Goal: Information Seeking & Learning: Learn about a topic

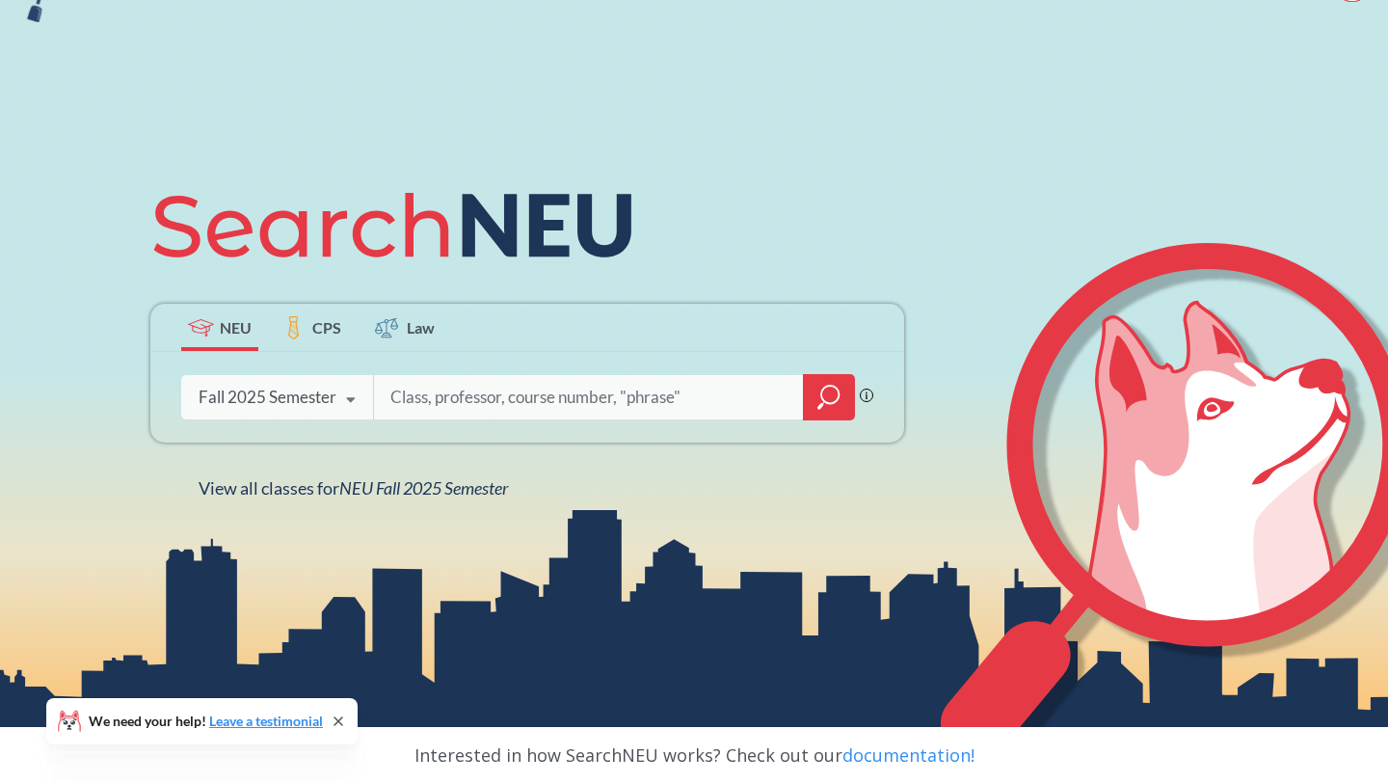
scroll to position [124, 0]
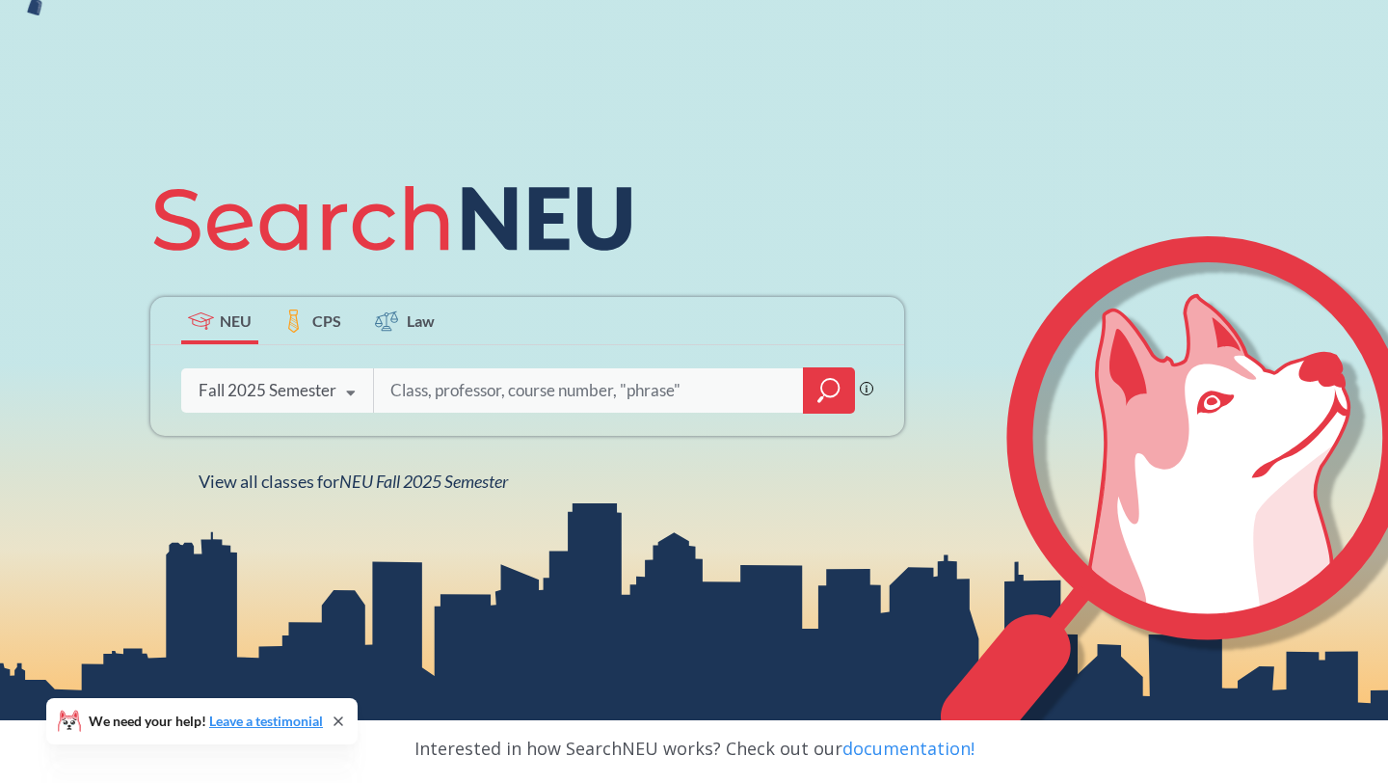
click at [320, 398] on div "Fall 2025 Semester" at bounding box center [268, 390] width 138 height 21
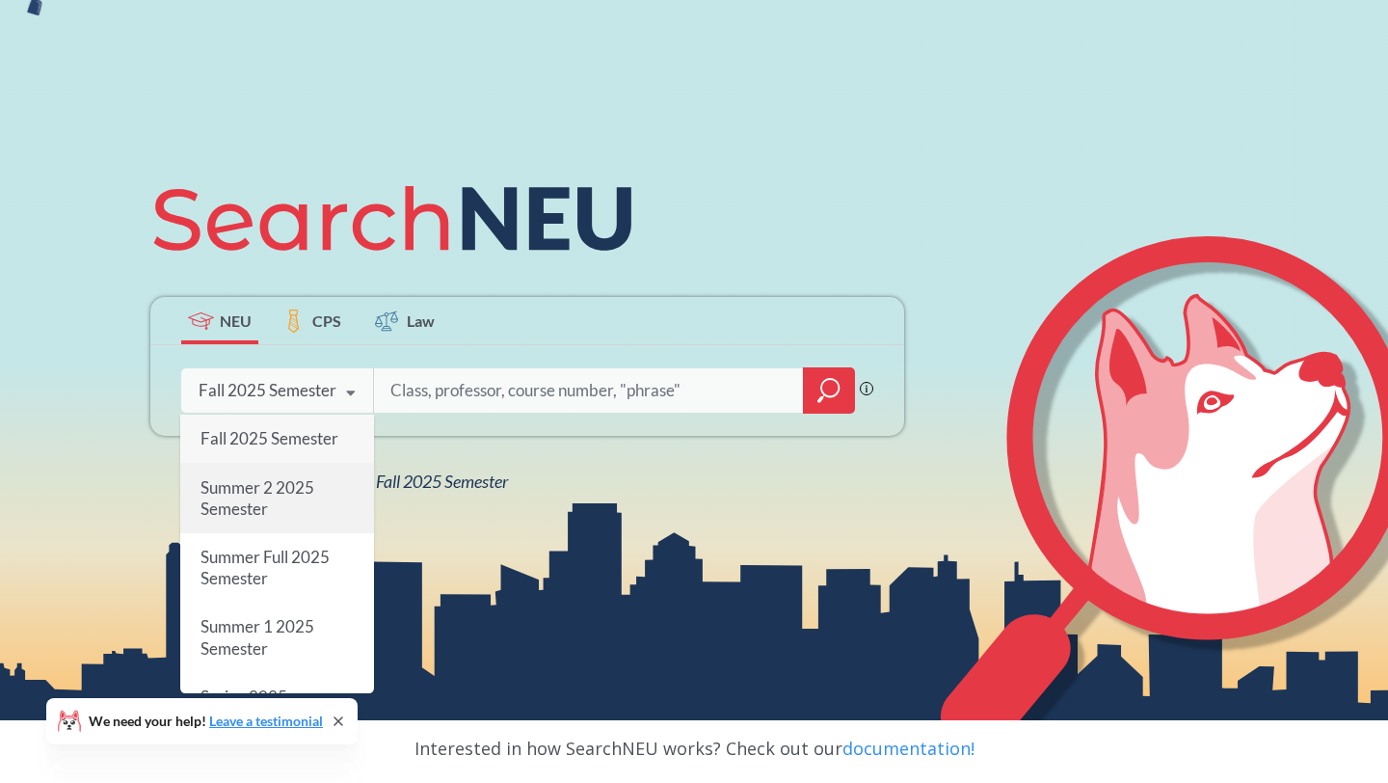
click at [309, 474] on div "Summer 2 2025 Semester" at bounding box center [277, 498] width 194 height 69
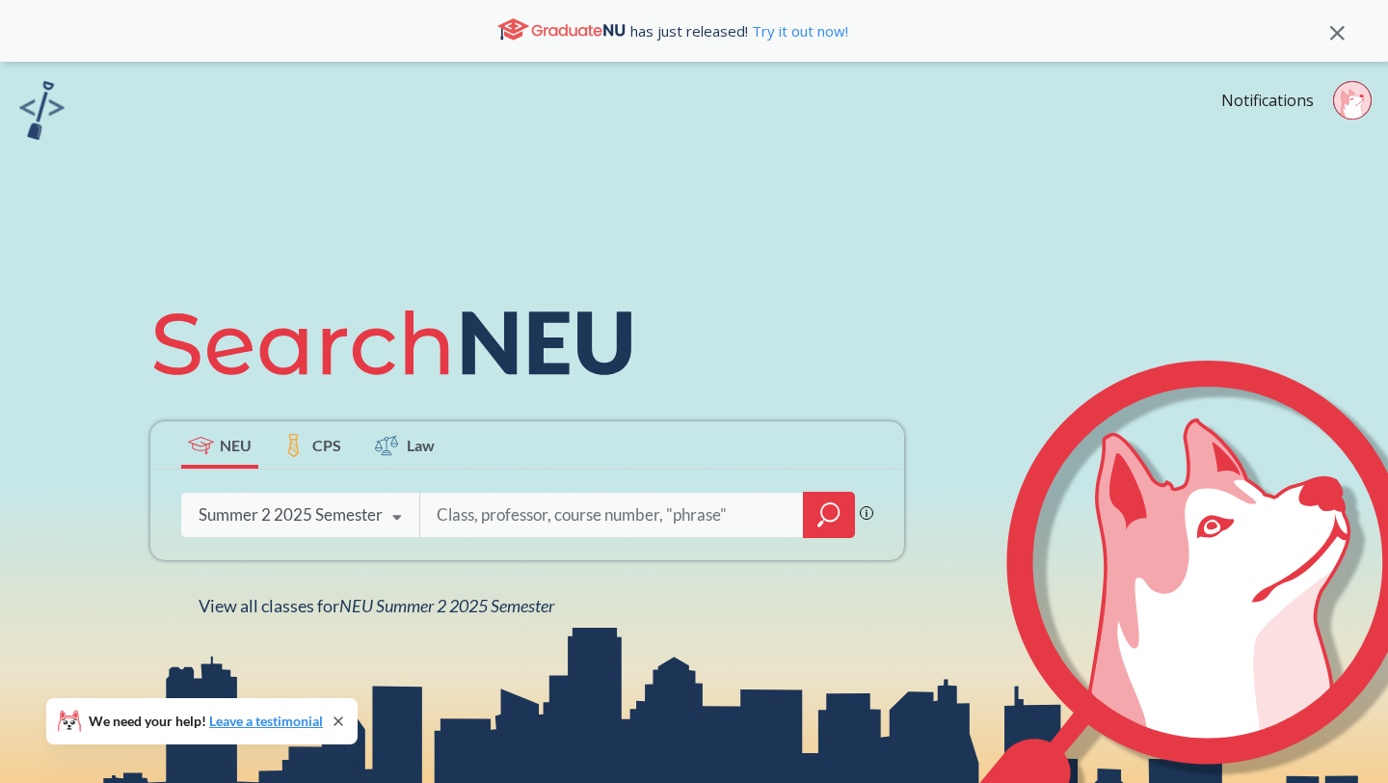
click at [494, 520] on input "search" at bounding box center [612, 515] width 355 height 40
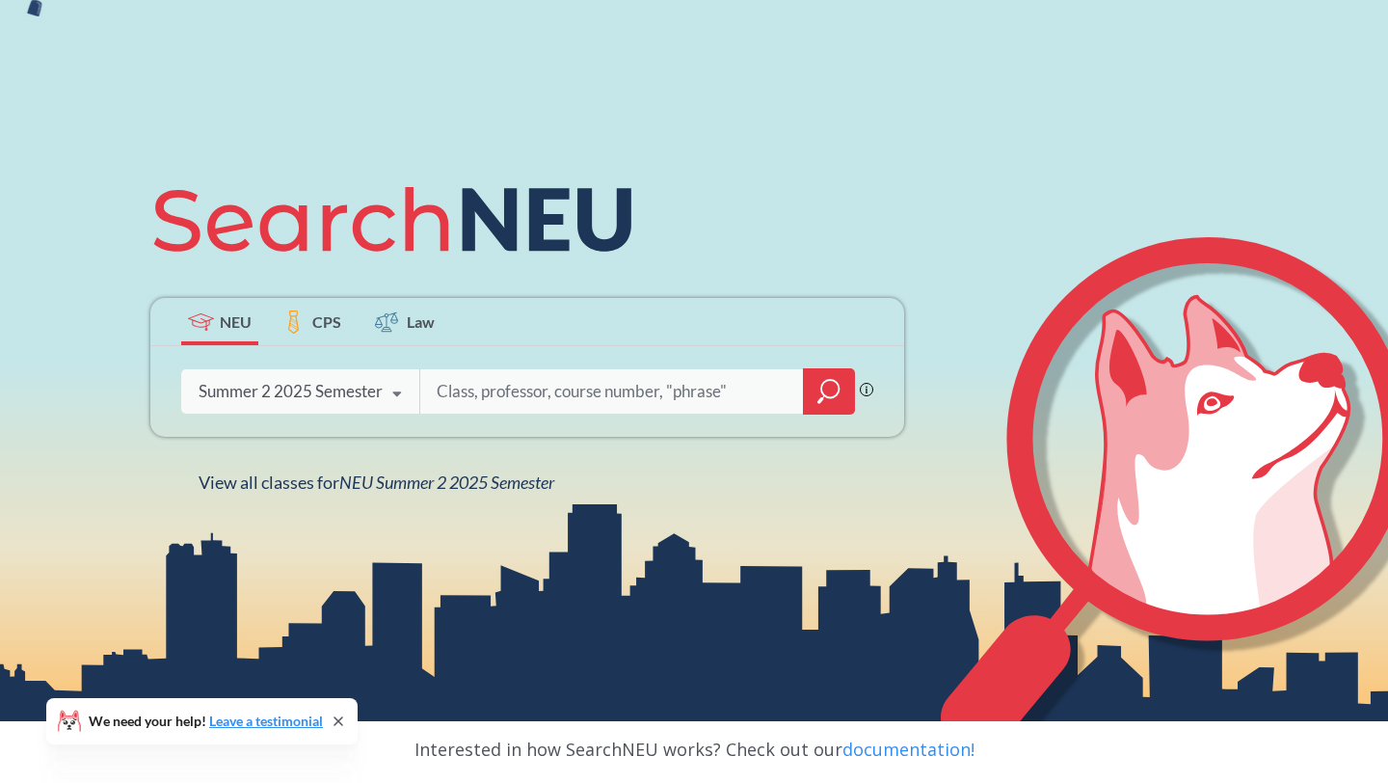
scroll to position [129, 0]
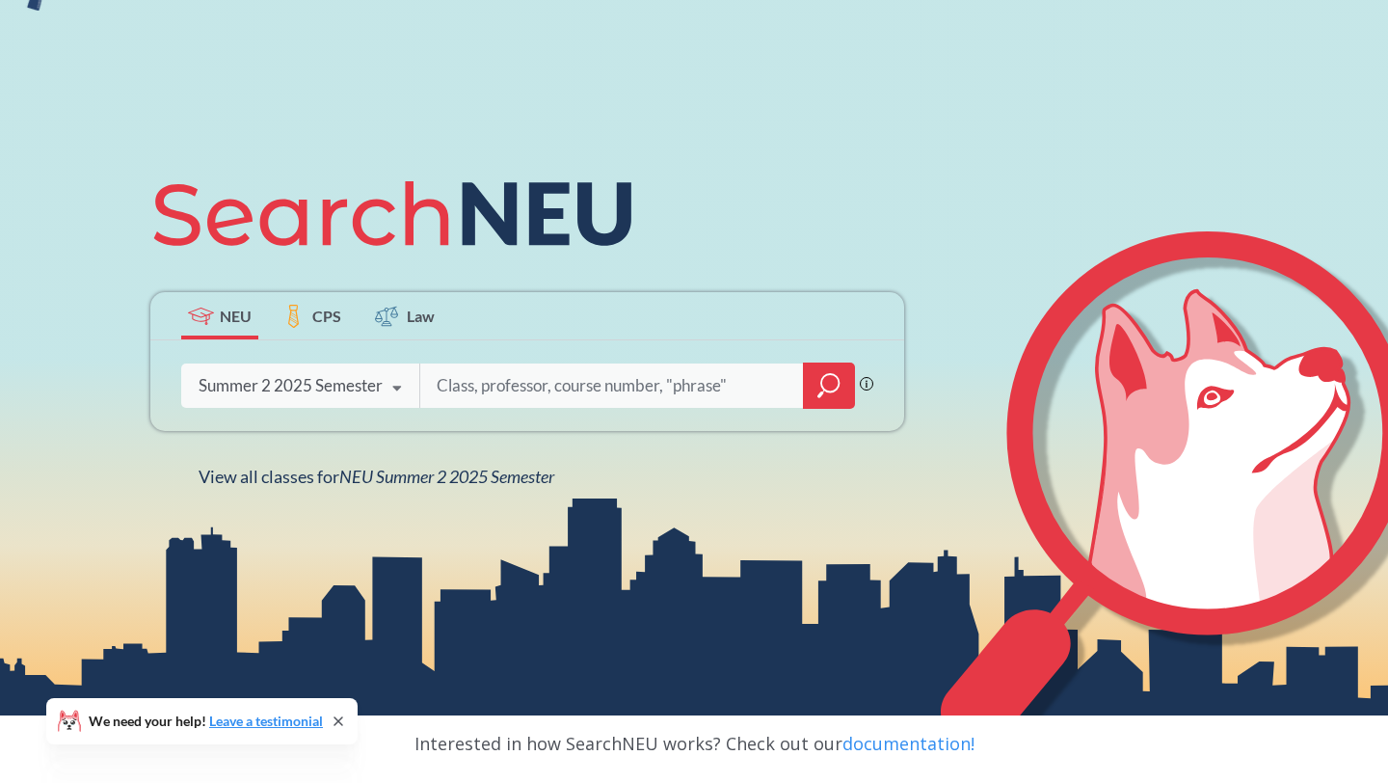
type input "p"
type input "thtr"
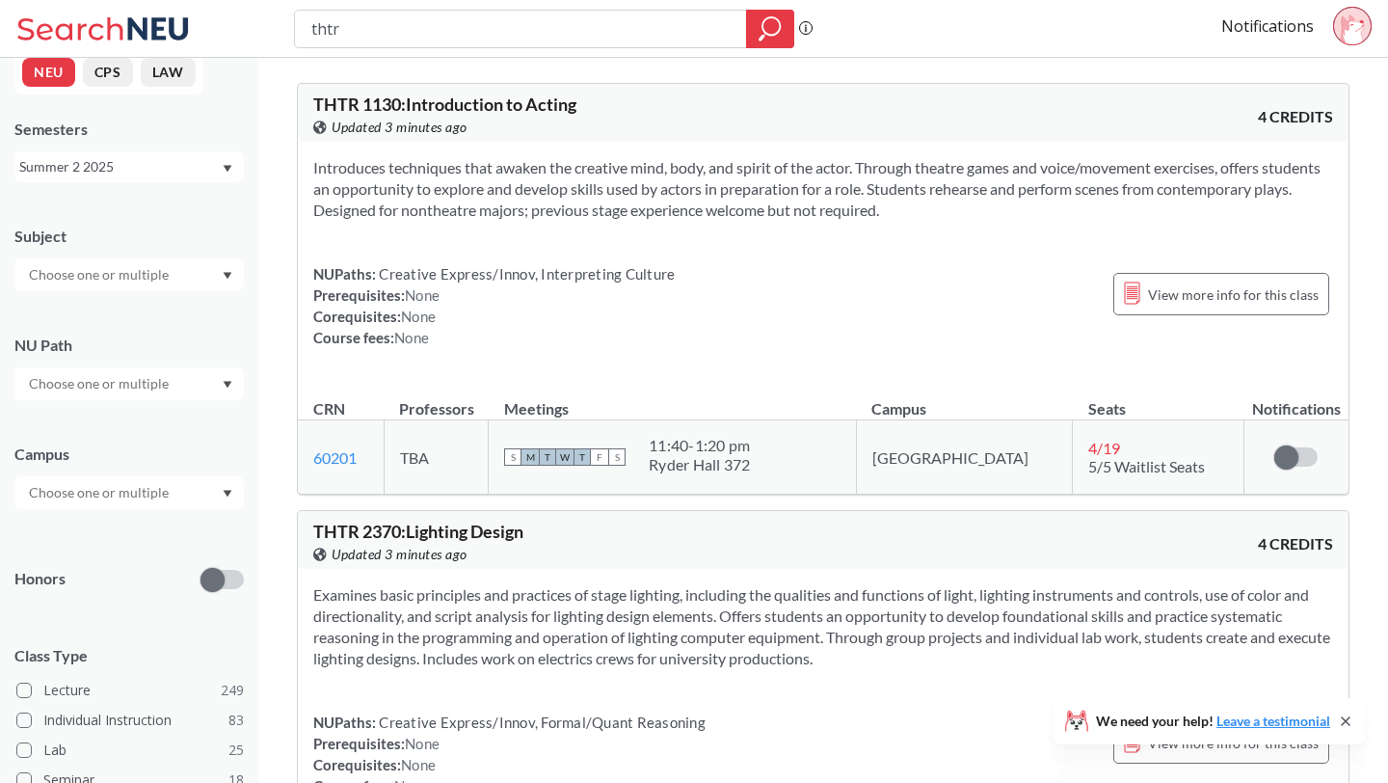
scroll to position [26, 0]
click at [131, 489] on input "text" at bounding box center [100, 489] width 162 height 23
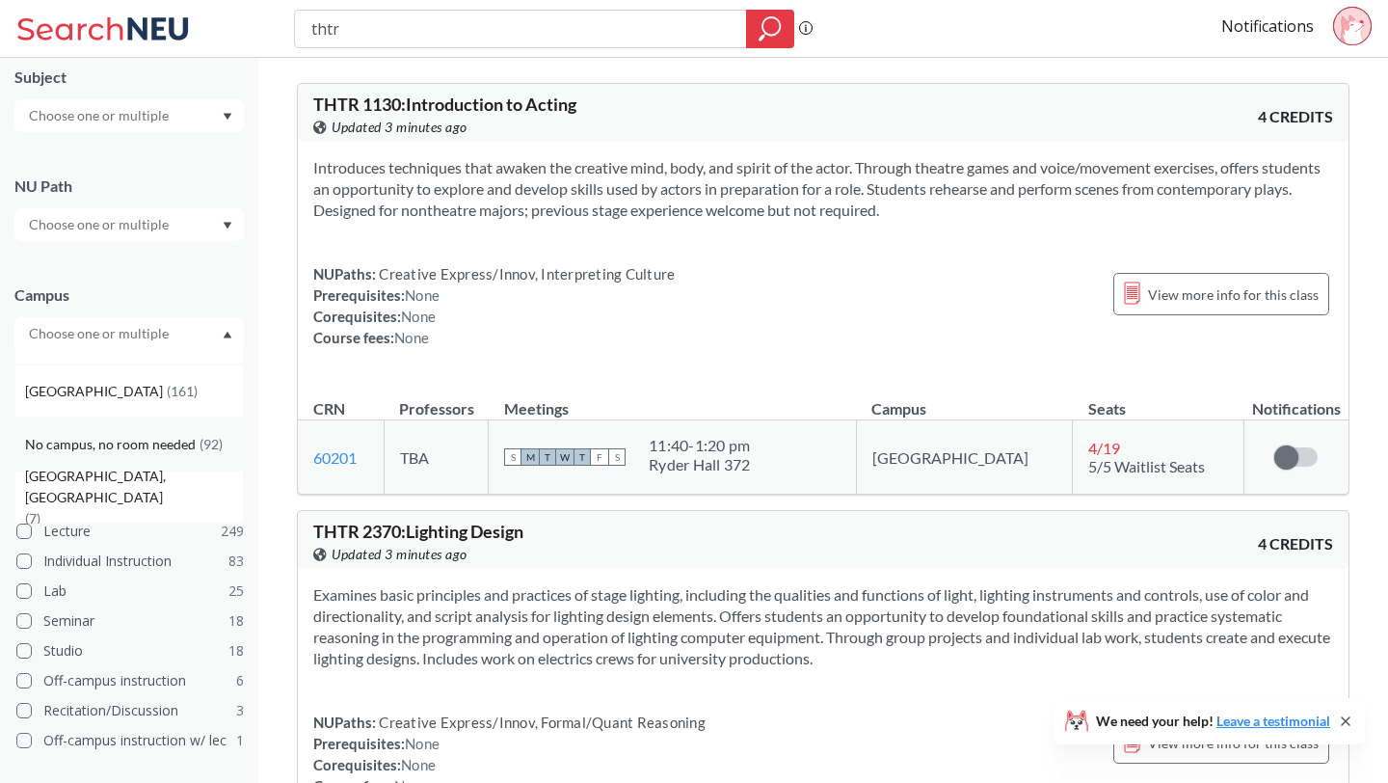
scroll to position [0, 0]
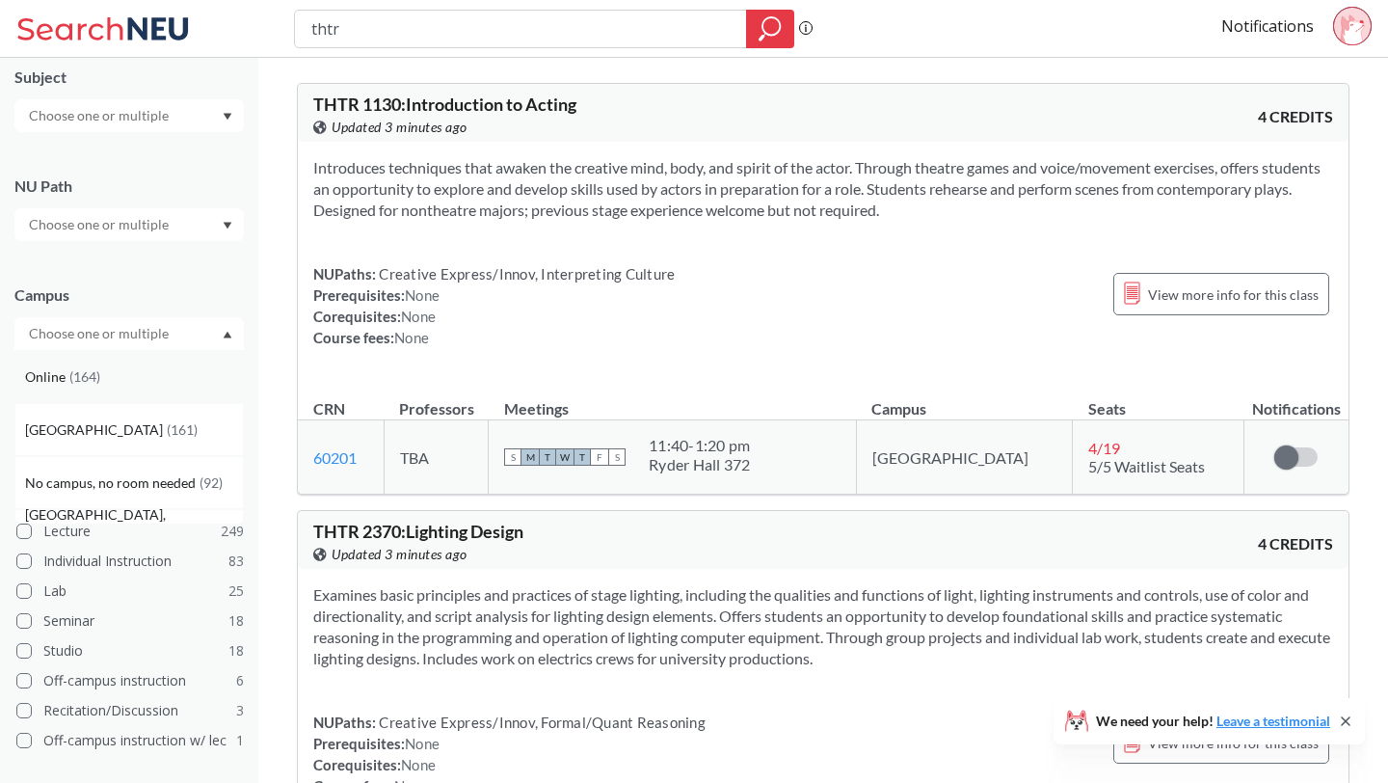
click at [148, 381] on div "Online ( 164 )" at bounding box center [134, 376] width 218 height 21
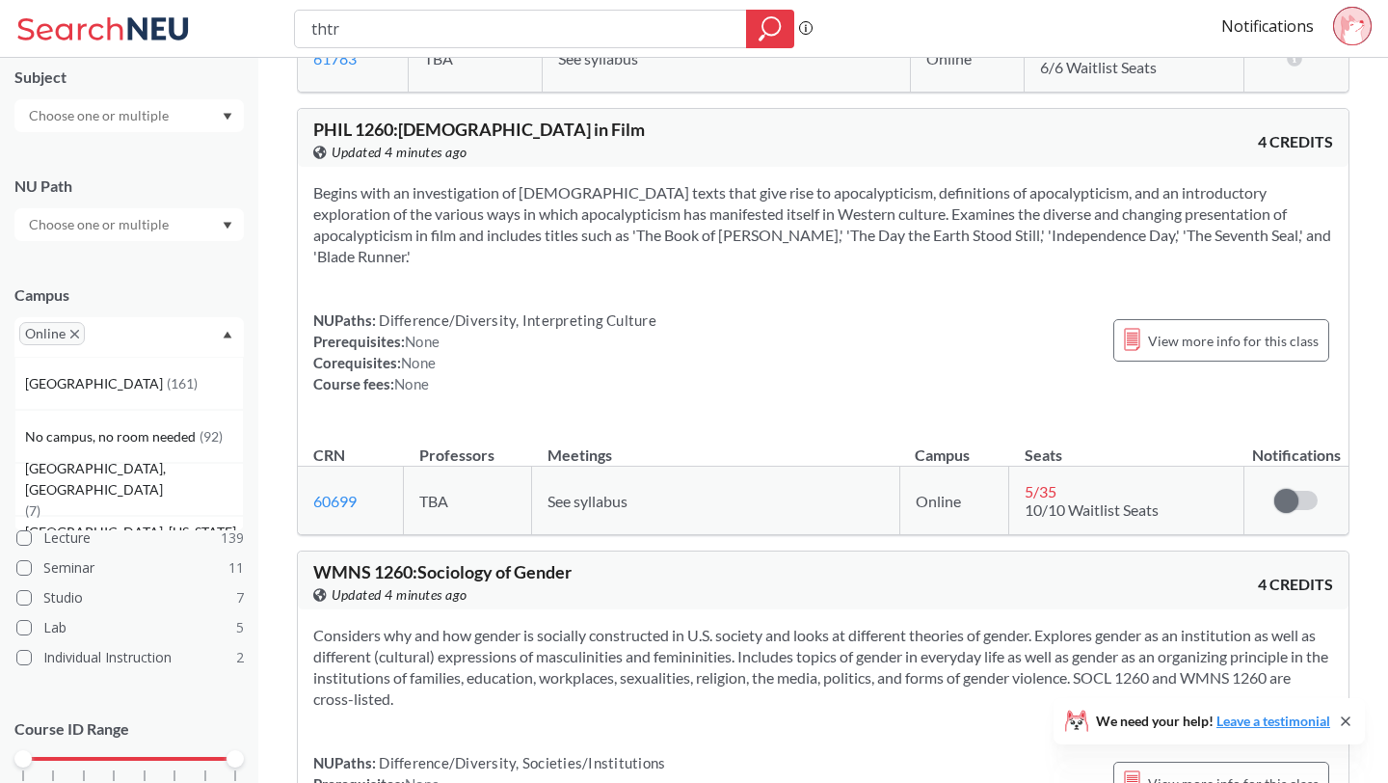
scroll to position [14125, 0]
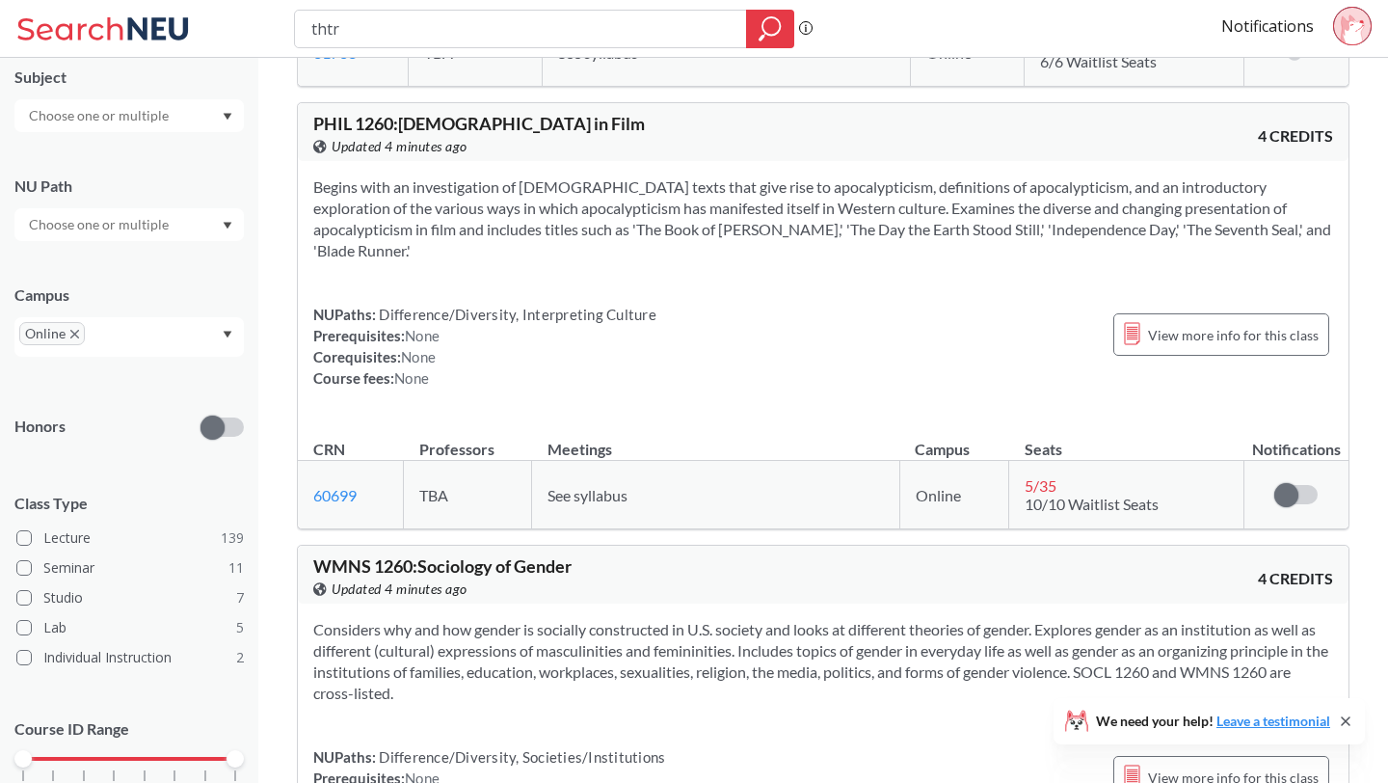
click at [1037, 476] on span "5 / 35" at bounding box center [1041, 485] width 32 height 18
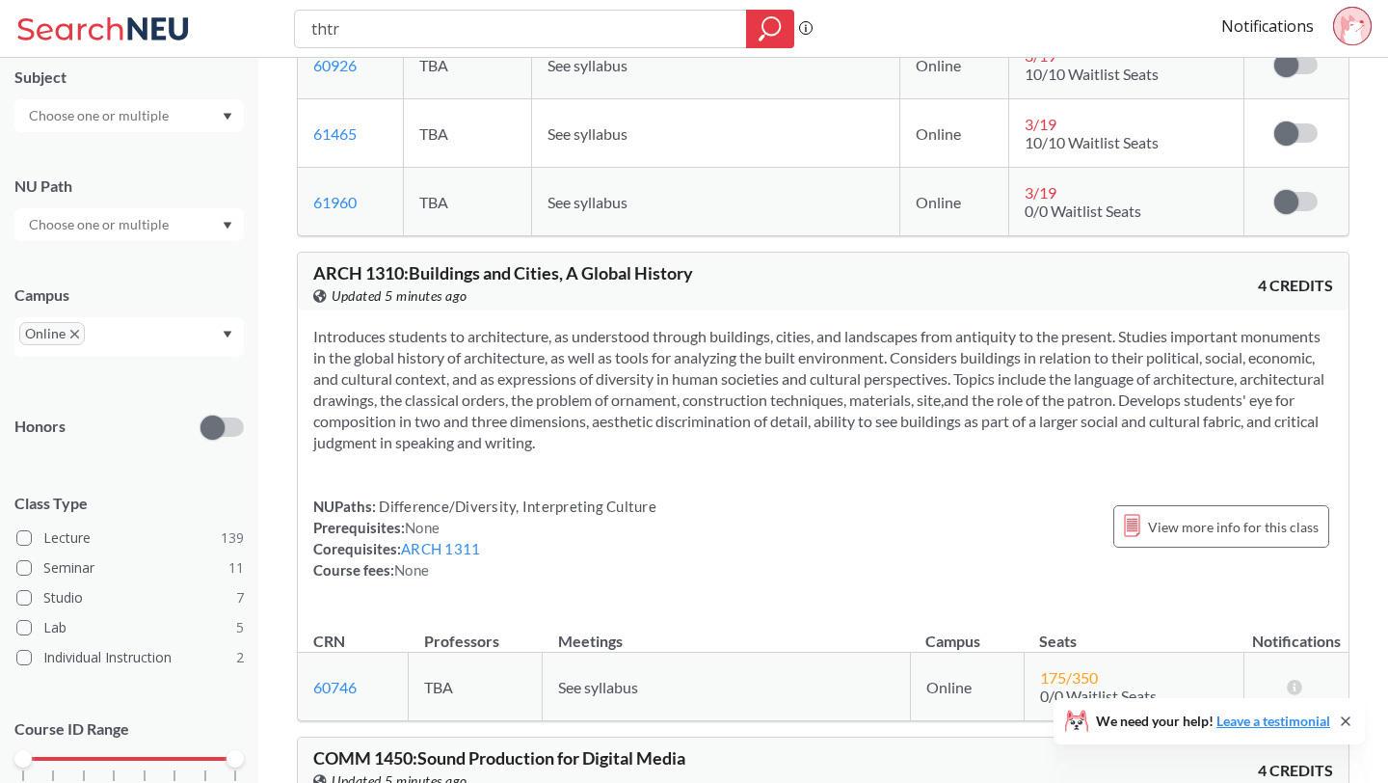
scroll to position [18568, 0]
